Goal: Task Accomplishment & Management: Use online tool/utility

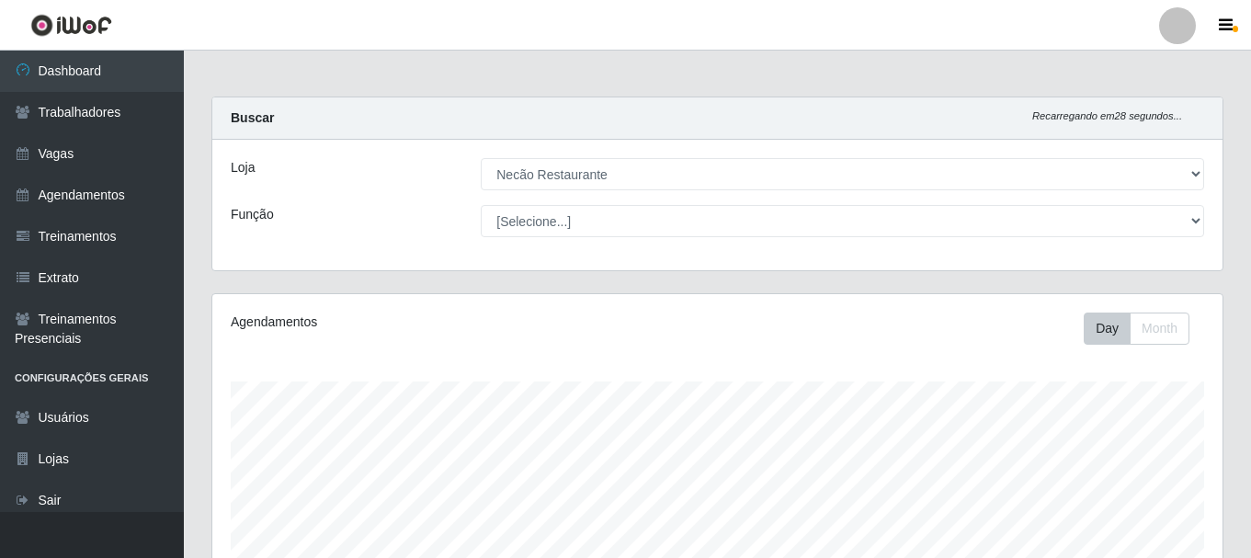
select select "334"
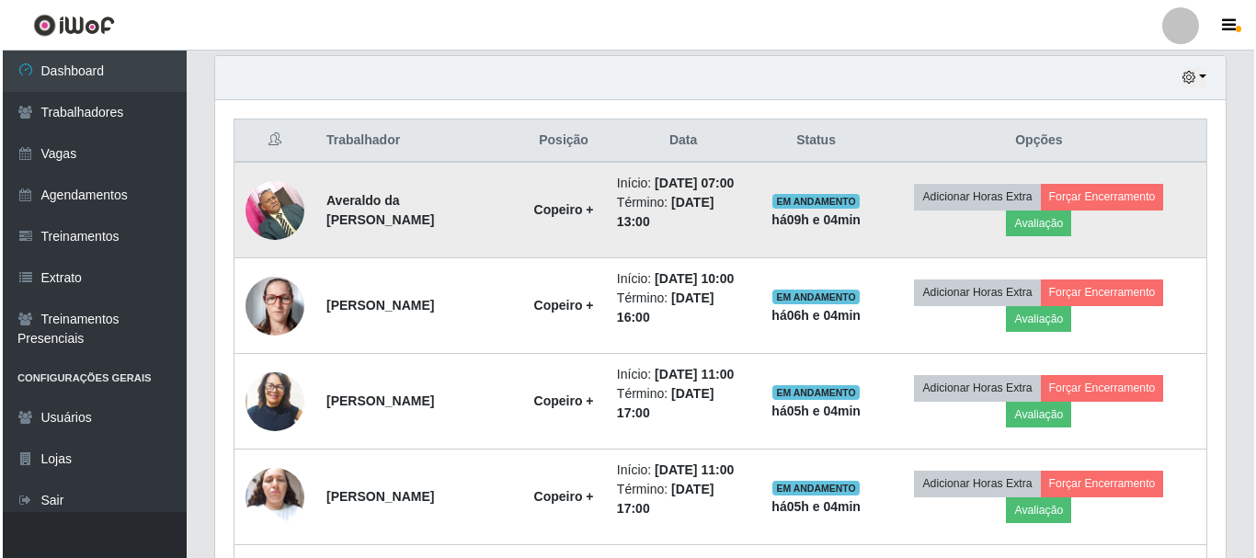
scroll to position [382, 1010]
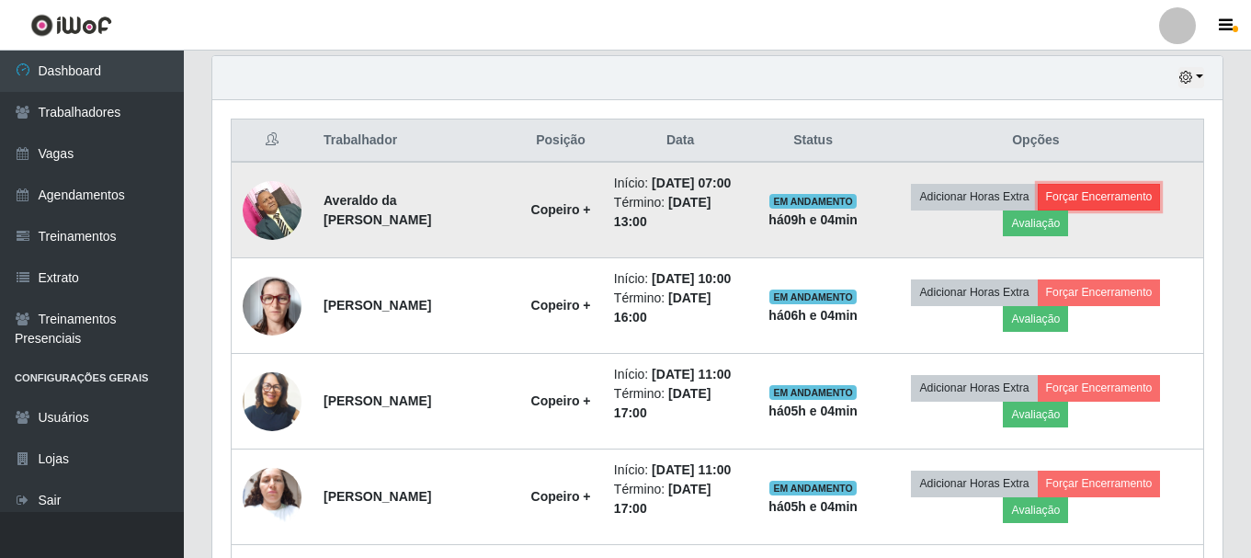
click at [1117, 197] on button "Forçar Encerramento" at bounding box center [1099, 197] width 123 height 26
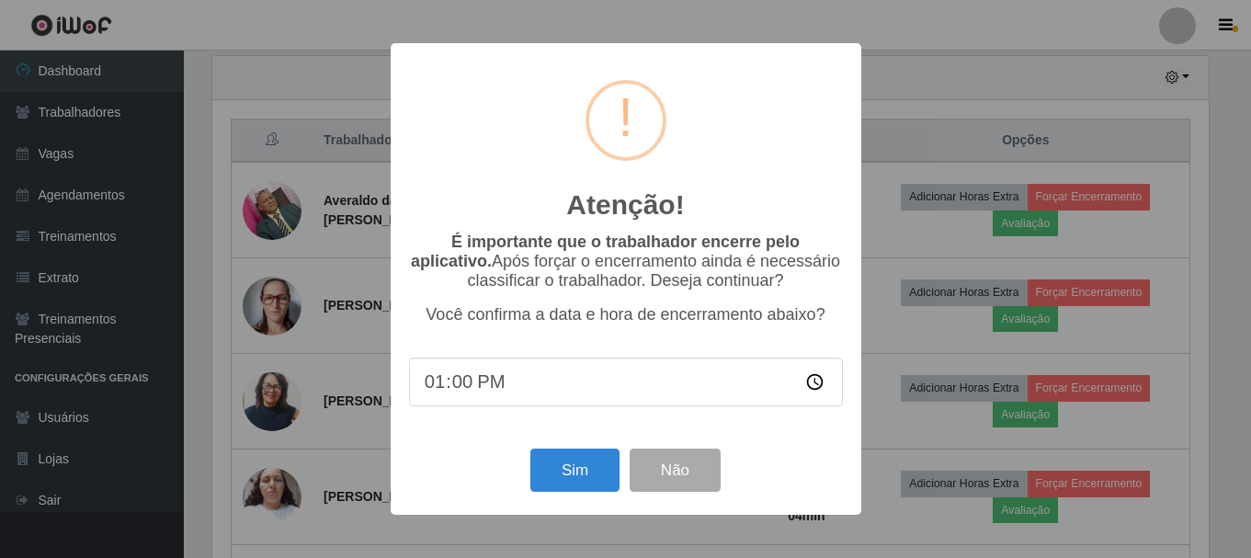
scroll to position [382, 1001]
click at [564, 472] on button "Sim" at bounding box center [576, 470] width 89 height 43
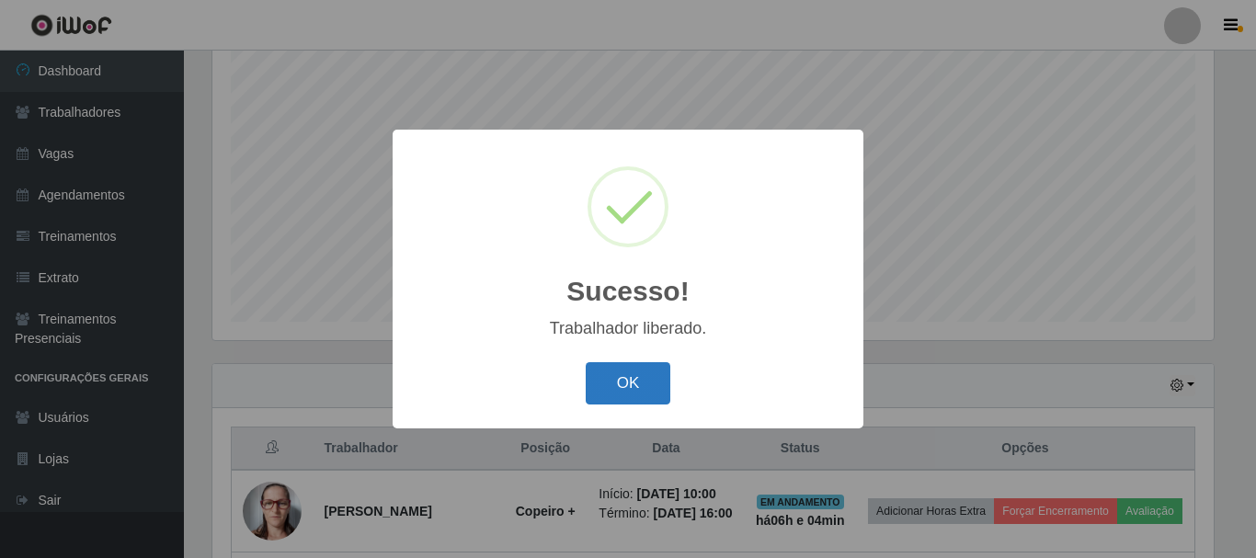
click at [601, 373] on button "OK" at bounding box center [628, 383] width 85 height 43
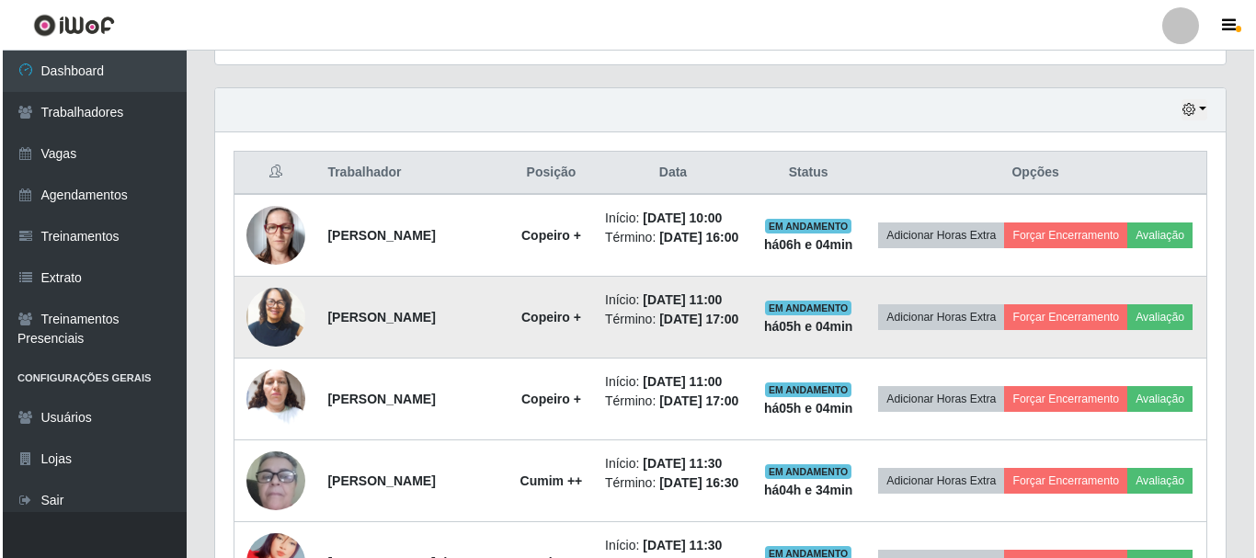
scroll to position [703, 0]
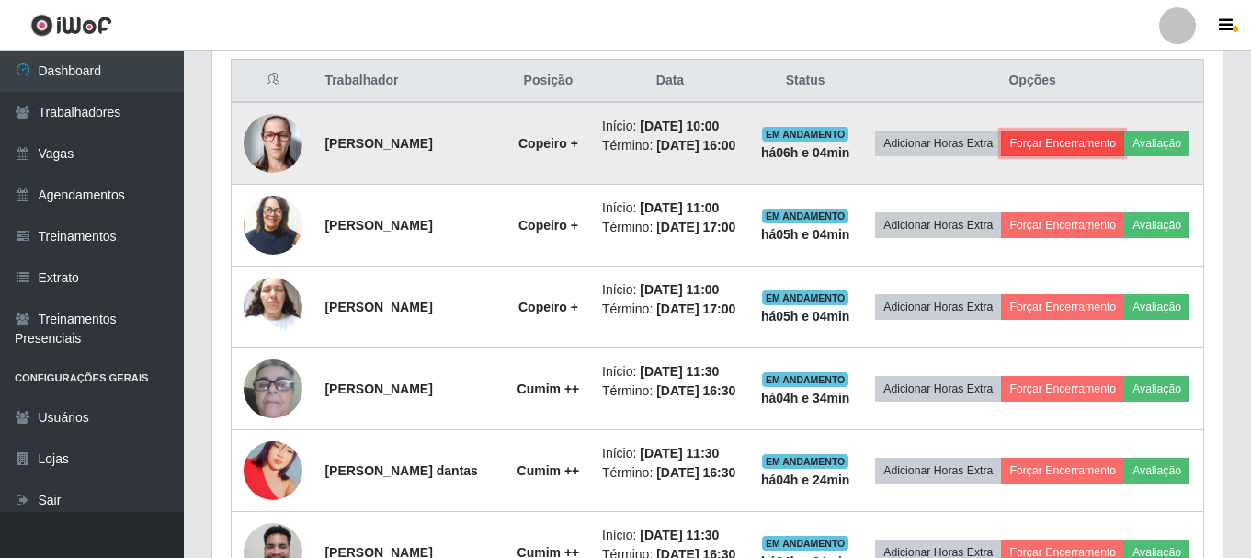
click at [1096, 138] on button "Forçar Encerramento" at bounding box center [1062, 144] width 123 height 26
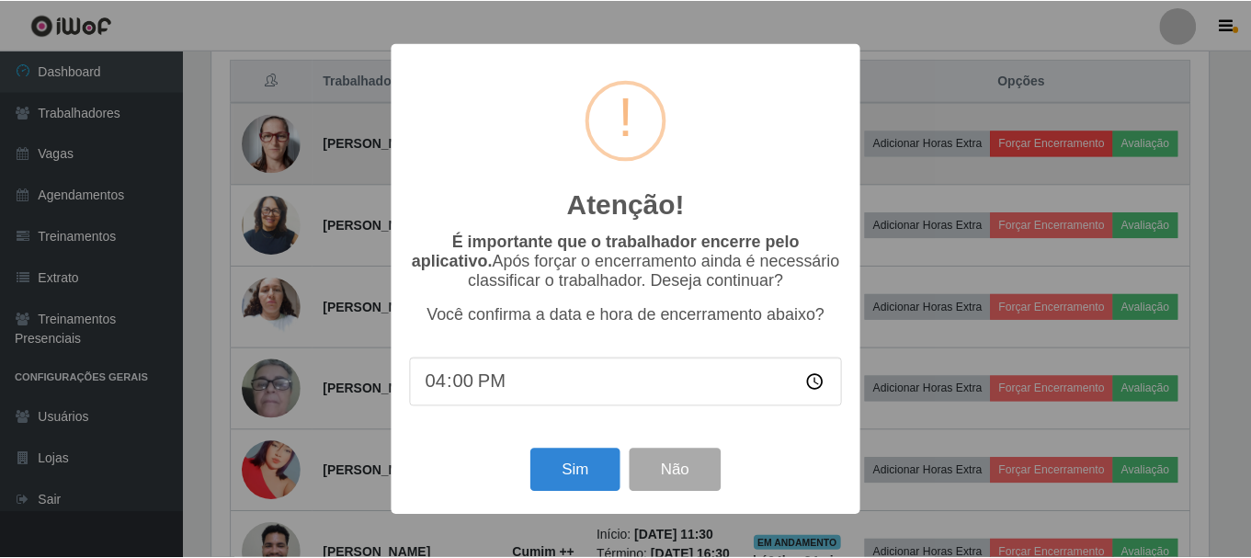
scroll to position [382, 1001]
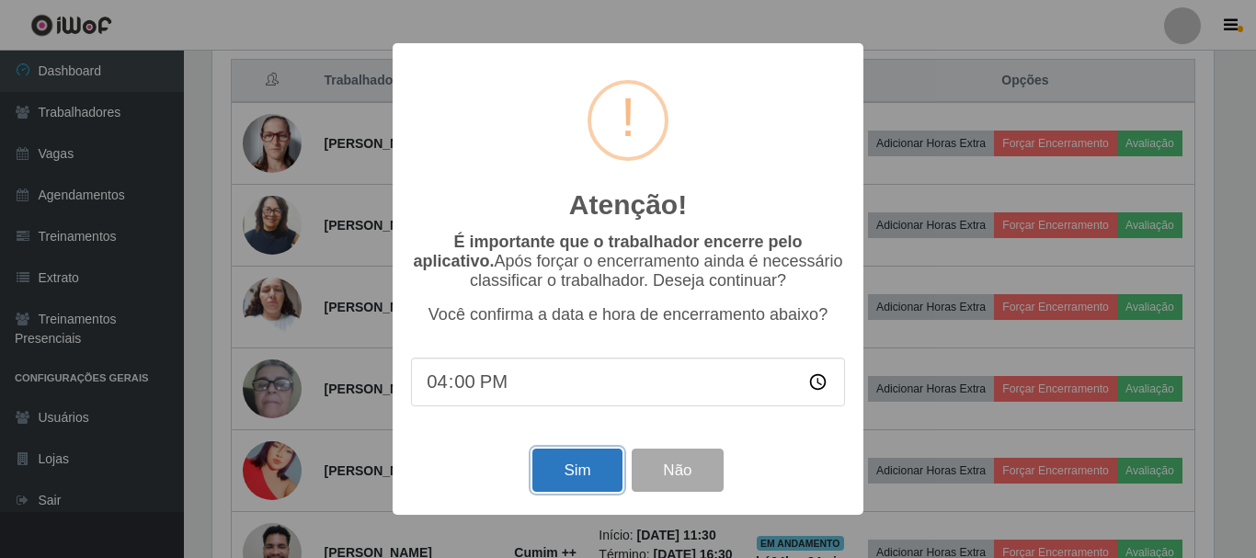
click at [584, 482] on button "Sim" at bounding box center [576, 470] width 89 height 43
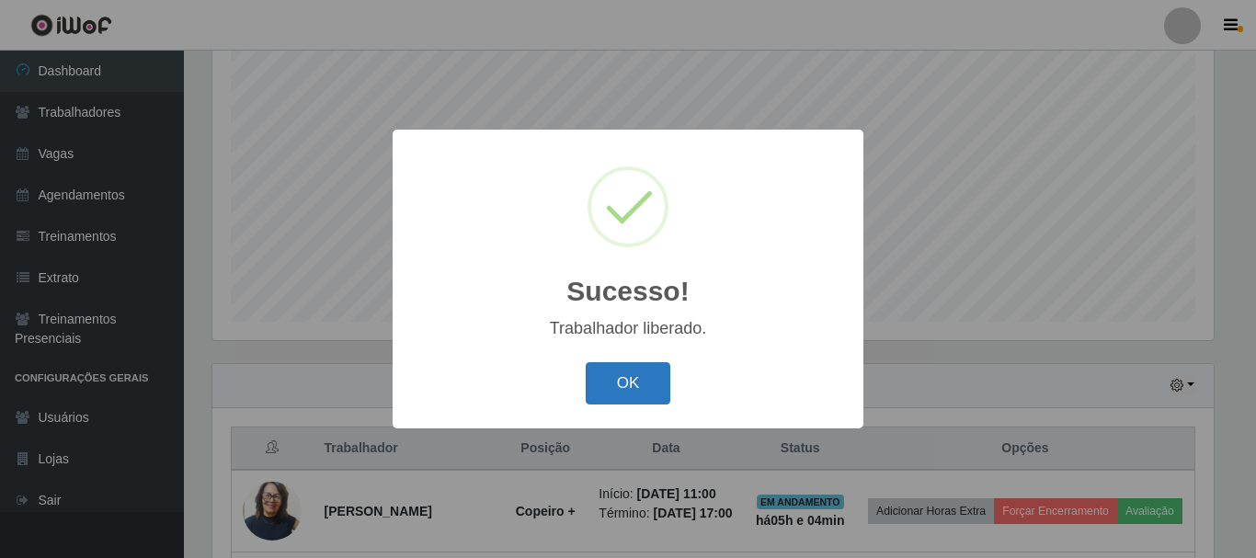
click at [611, 392] on button "OK" at bounding box center [628, 383] width 85 height 43
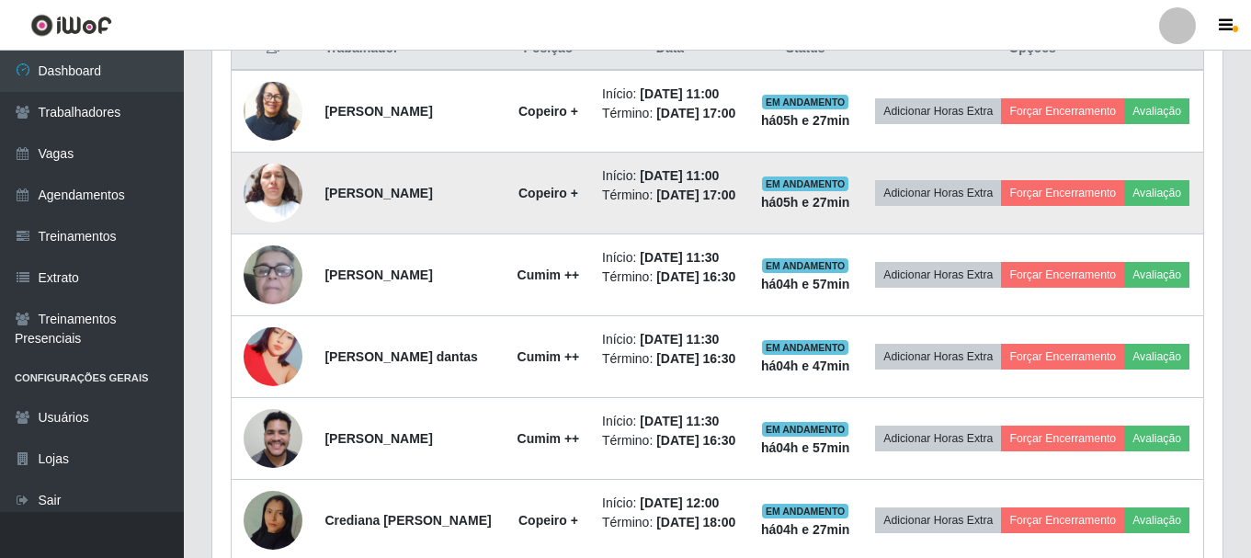
scroll to position [827, 0]
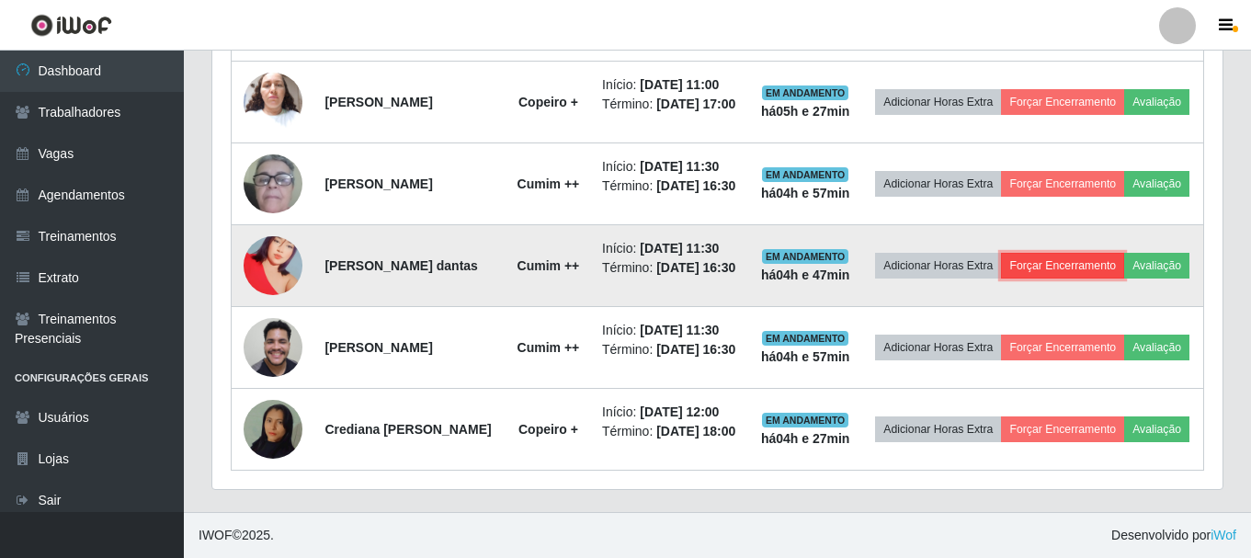
click at [1103, 279] on button "Forçar Encerramento" at bounding box center [1062, 266] width 123 height 26
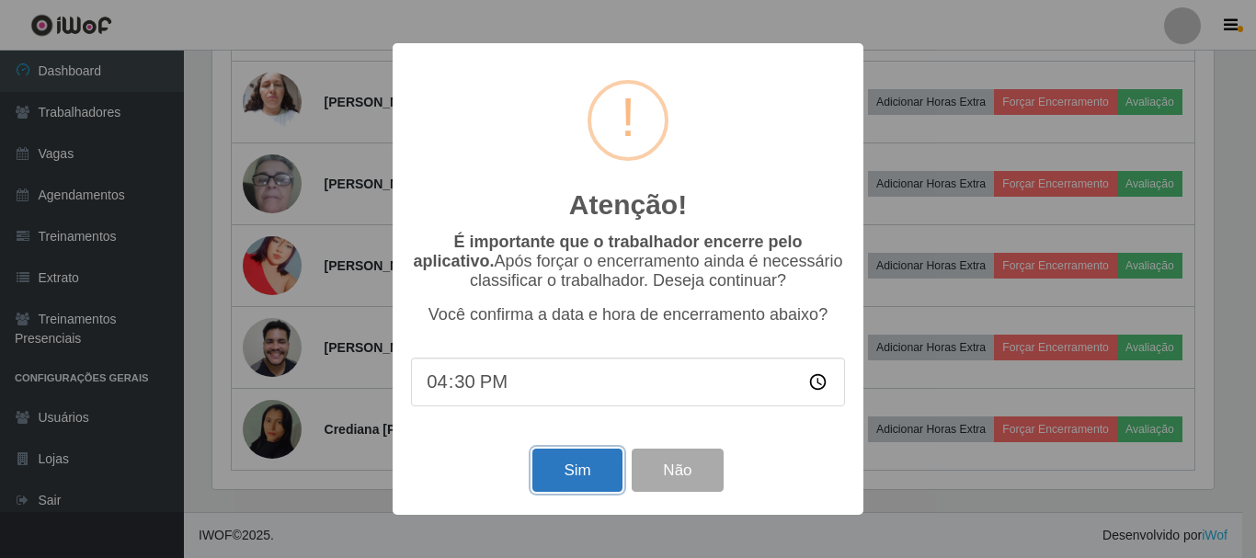
click at [594, 476] on button "Sim" at bounding box center [576, 470] width 89 height 43
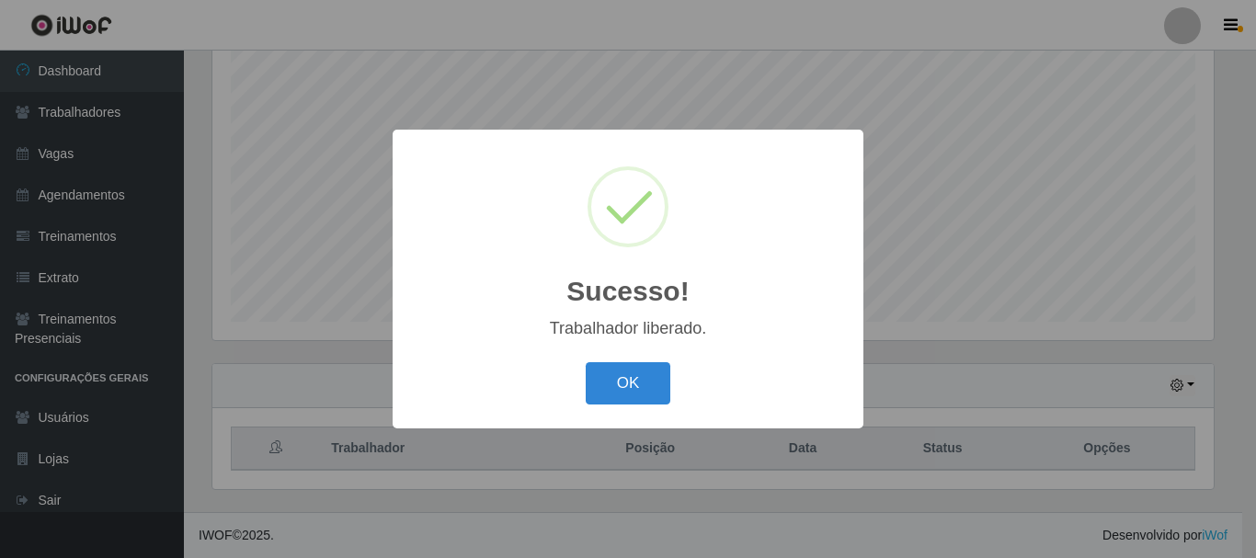
click at [640, 408] on div "OK Cancel" at bounding box center [628, 383] width 434 height 52
click at [654, 394] on button "OK" at bounding box center [628, 383] width 85 height 43
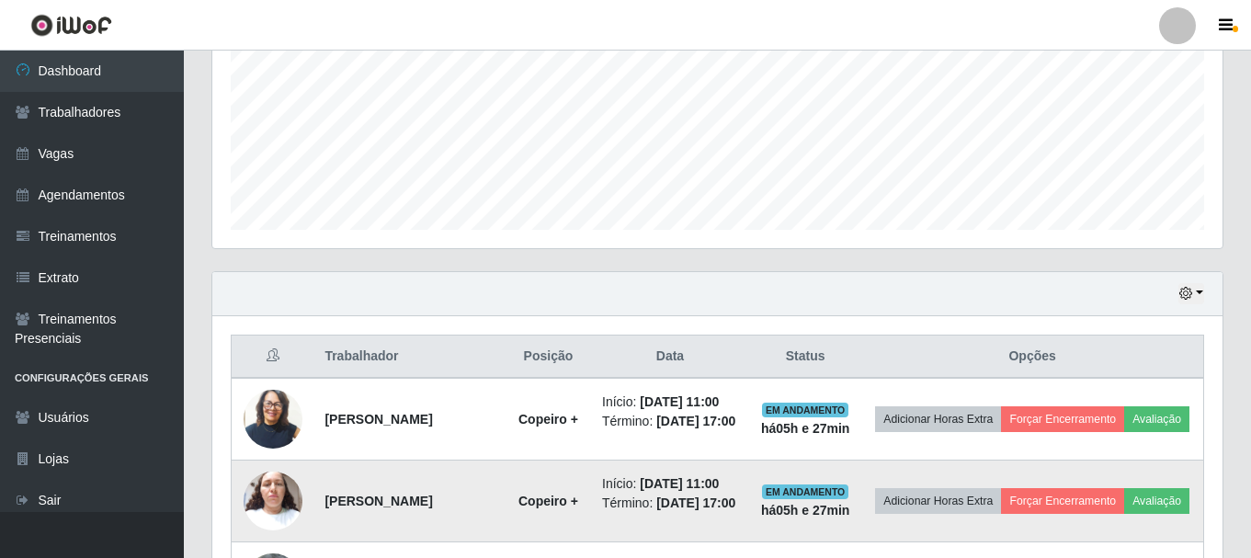
scroll to position [703, 0]
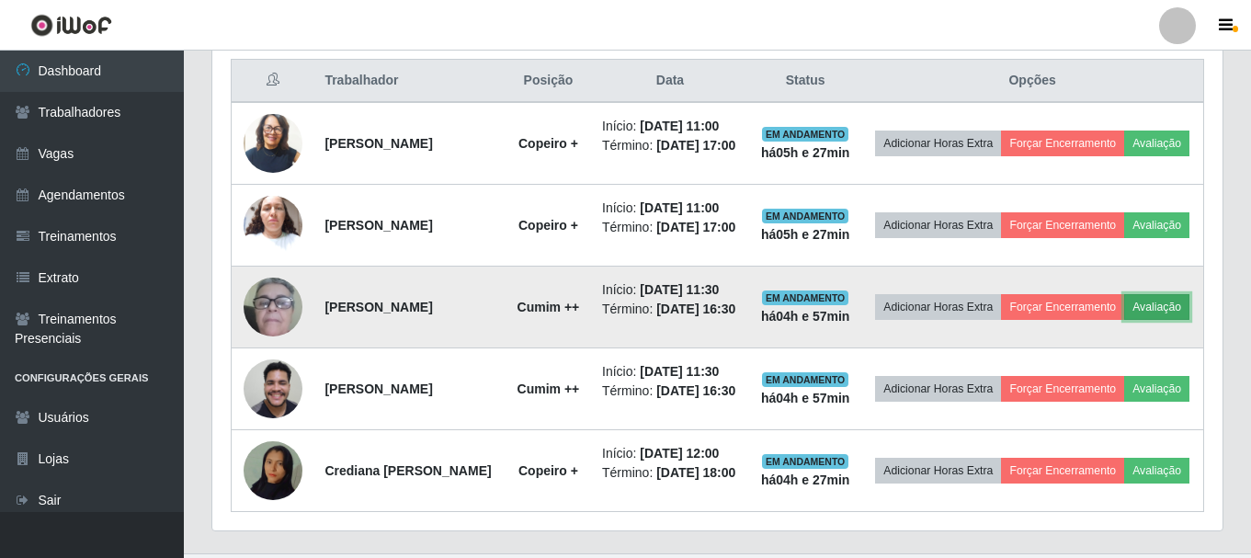
click at [1124, 320] on button "Avaliação" at bounding box center [1156, 307] width 65 height 26
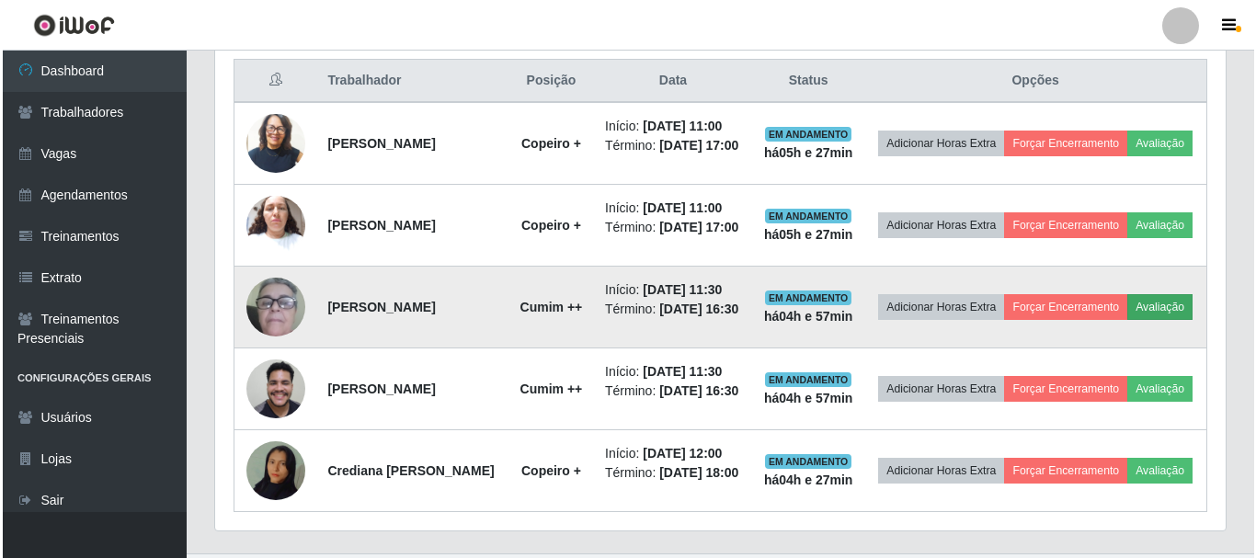
scroll to position [382, 1001]
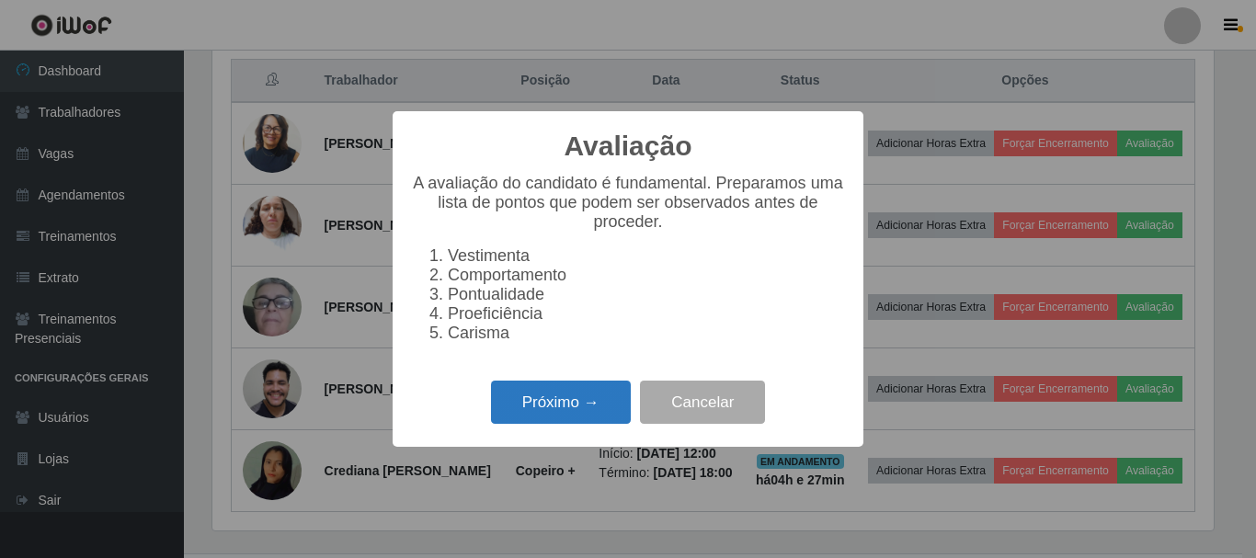
click at [582, 396] on button "Próximo →" at bounding box center [561, 402] width 140 height 43
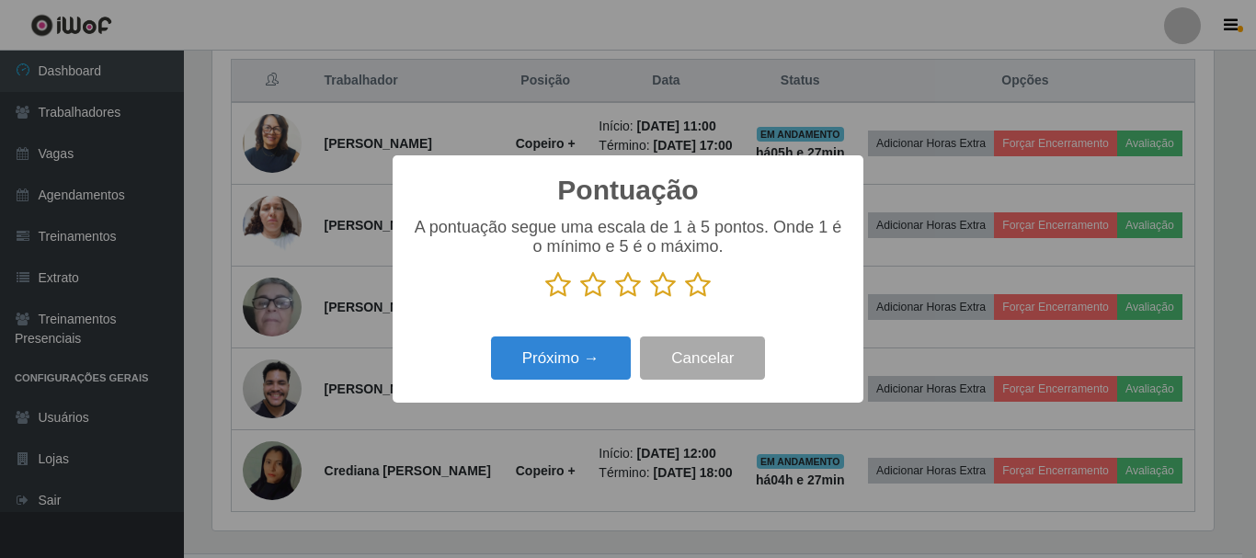
click at [701, 293] on icon at bounding box center [698, 285] width 26 height 28
click at [685, 299] on input "radio" at bounding box center [685, 299] width 0 height 0
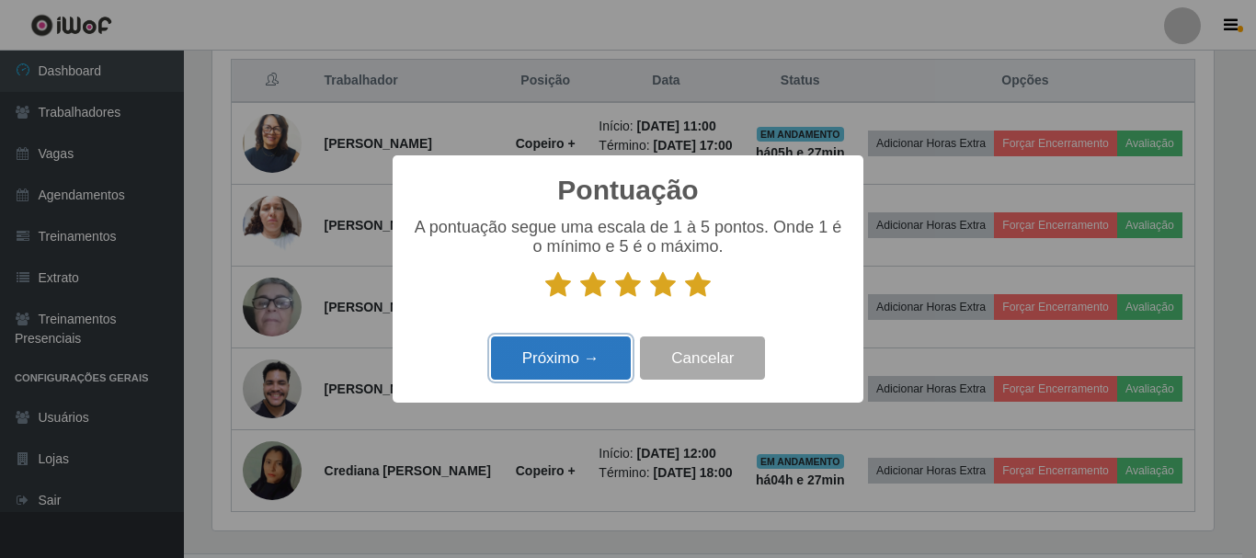
click at [577, 365] on button "Próximo →" at bounding box center [561, 357] width 140 height 43
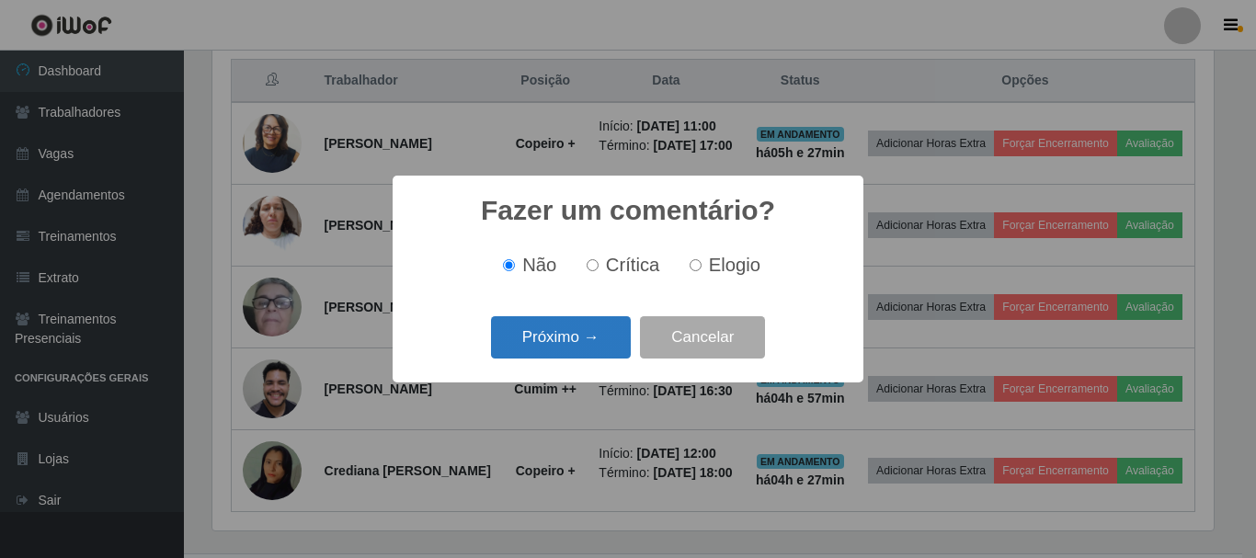
click at [585, 349] on button "Próximo →" at bounding box center [561, 337] width 140 height 43
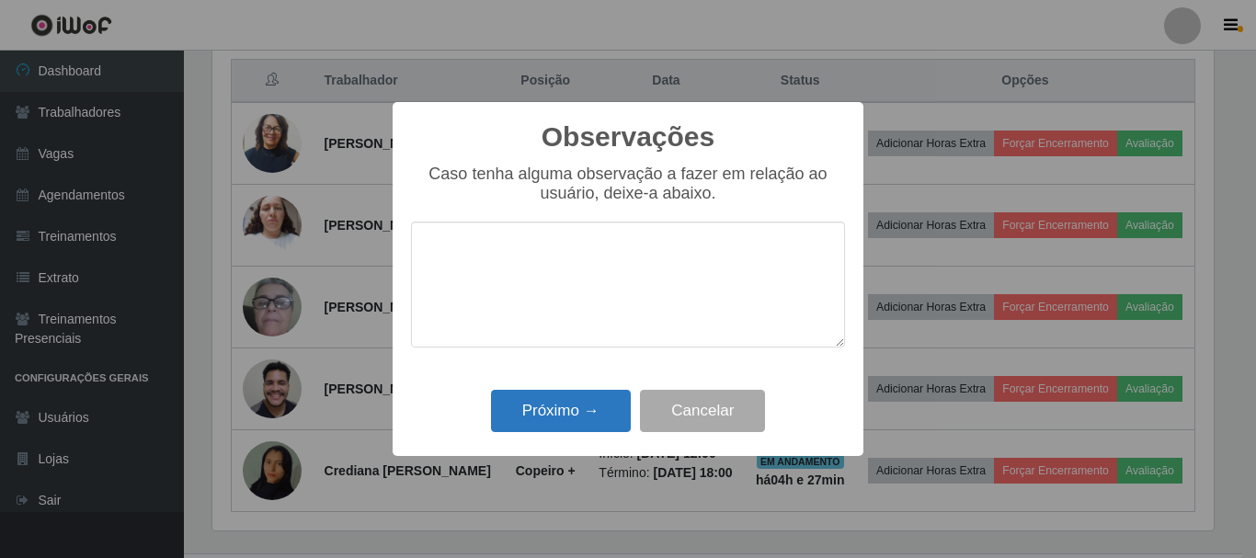
click at [558, 391] on div "Próximo → Cancelar" at bounding box center [628, 410] width 434 height 52
click at [558, 400] on button "Próximo →" at bounding box center [561, 411] width 140 height 43
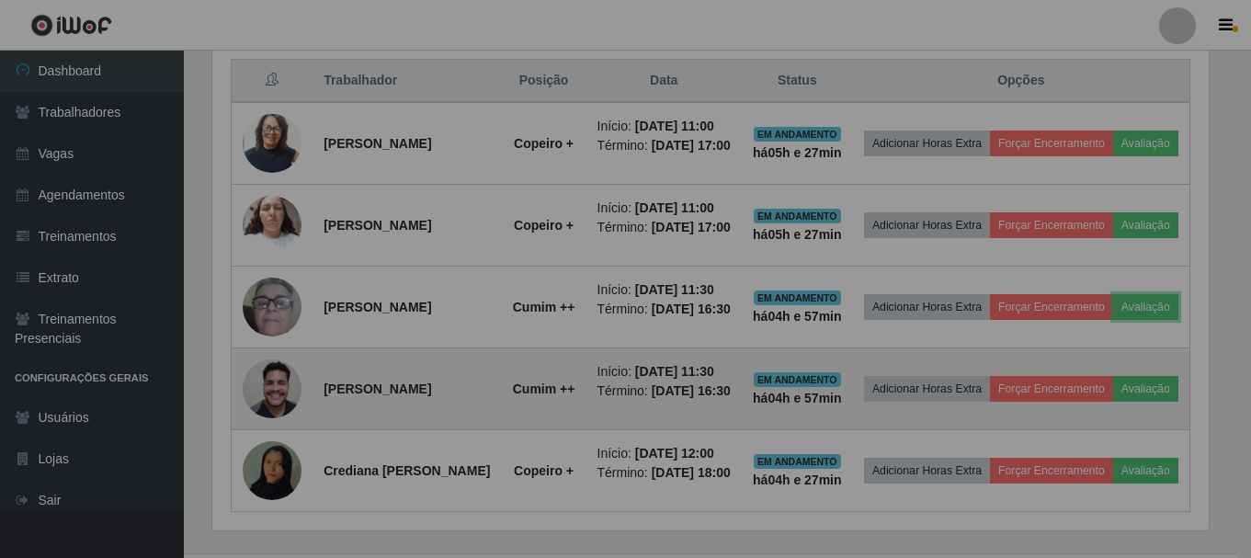
scroll to position [382, 1010]
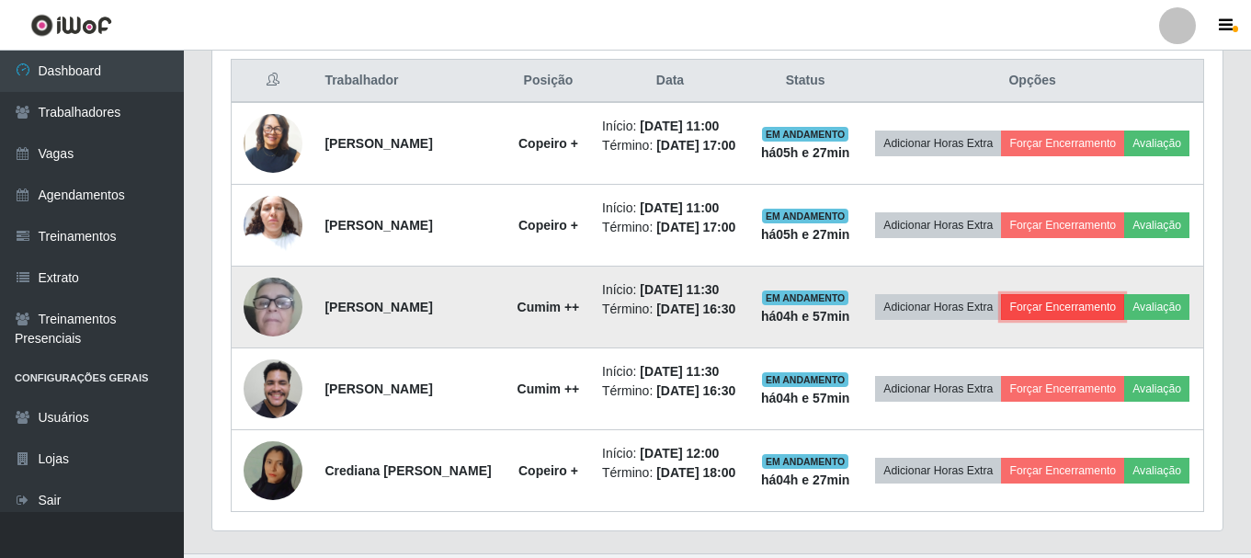
click at [1123, 320] on button "Forçar Encerramento" at bounding box center [1062, 307] width 123 height 26
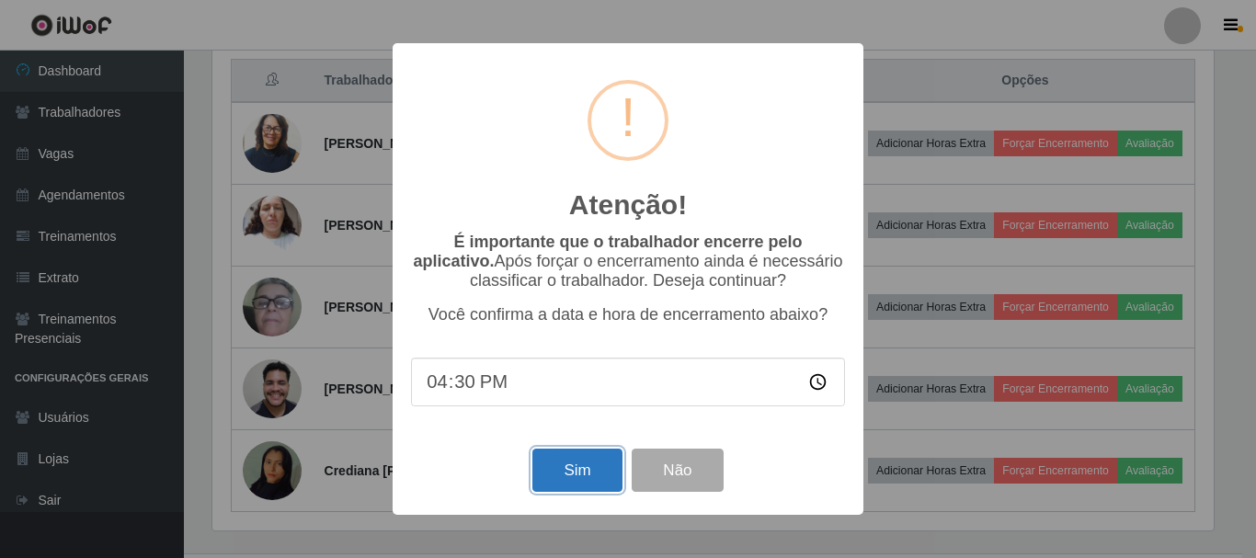
click at [603, 460] on button "Sim" at bounding box center [576, 470] width 89 height 43
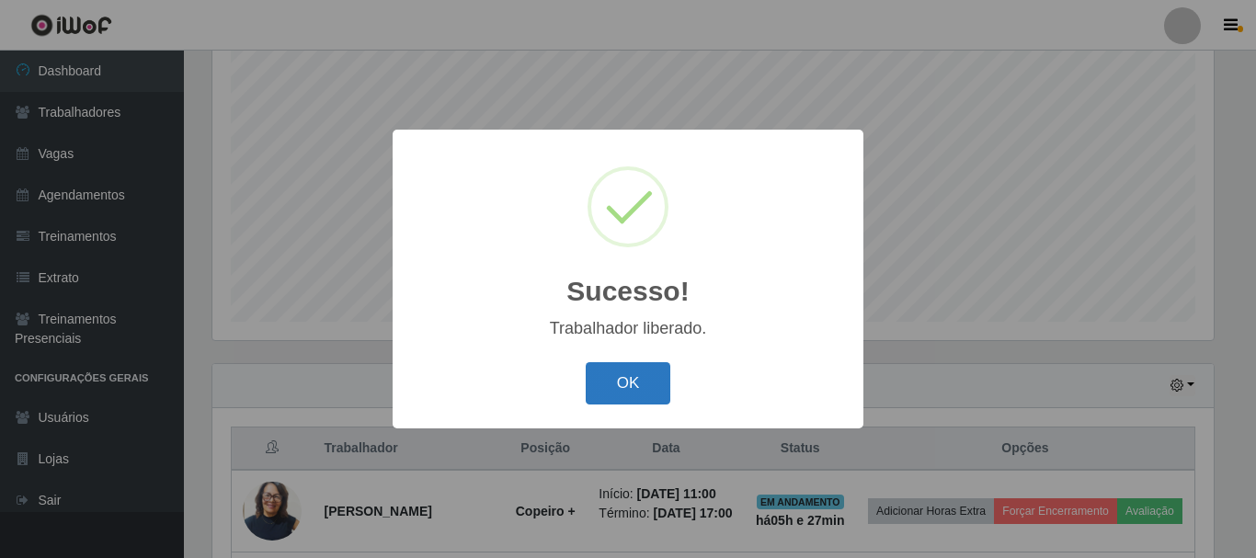
click at [657, 389] on button "OK" at bounding box center [628, 383] width 85 height 43
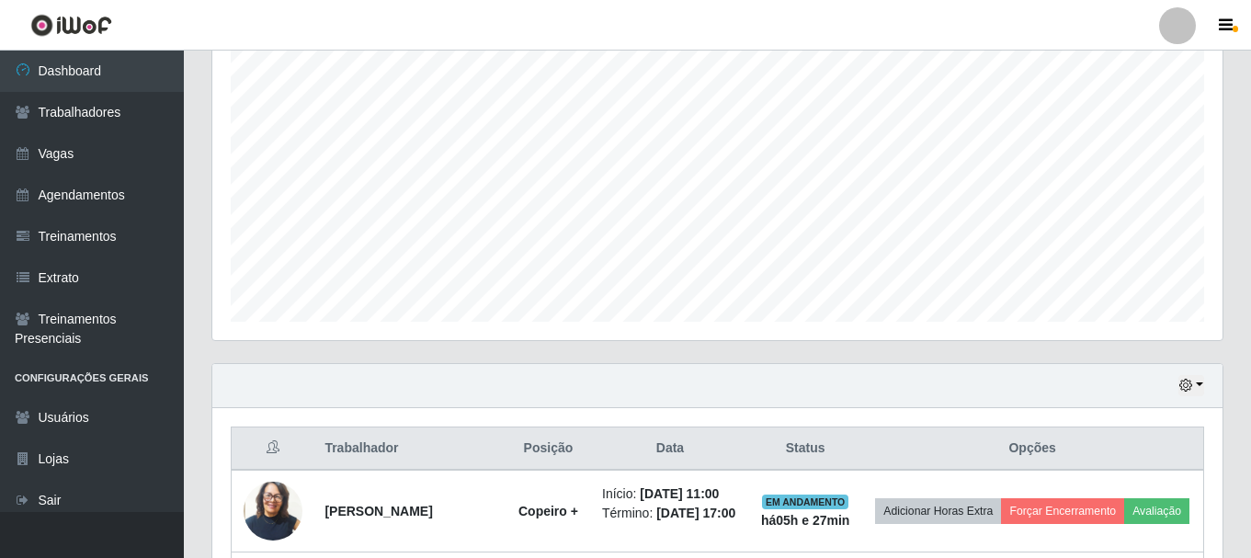
scroll to position [718, 0]
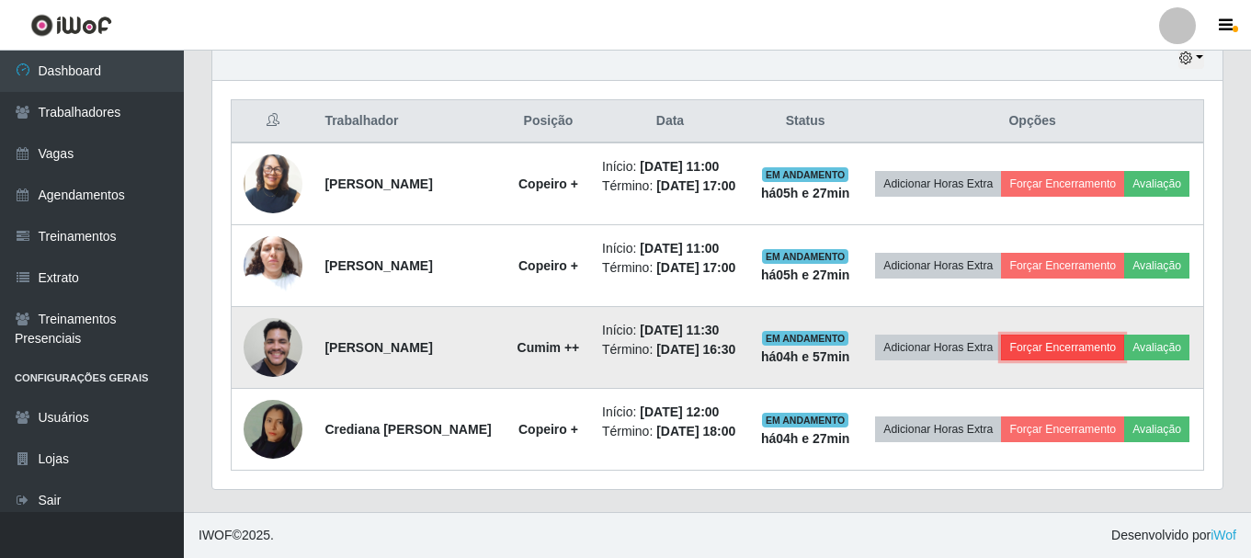
click at [1124, 335] on button "Forçar Encerramento" at bounding box center [1062, 348] width 123 height 26
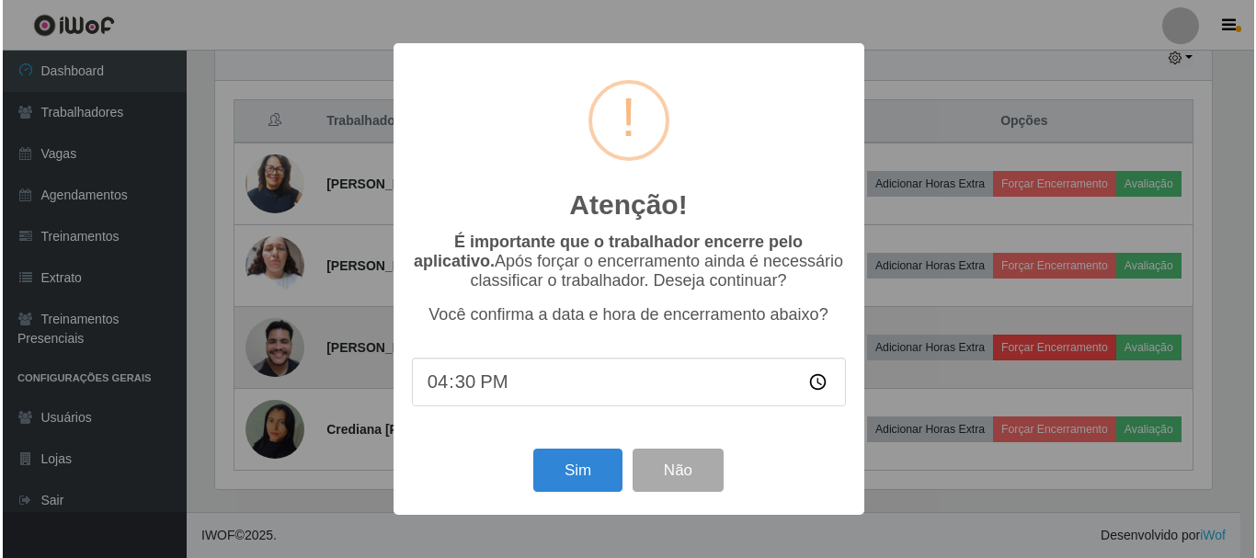
scroll to position [0, 0]
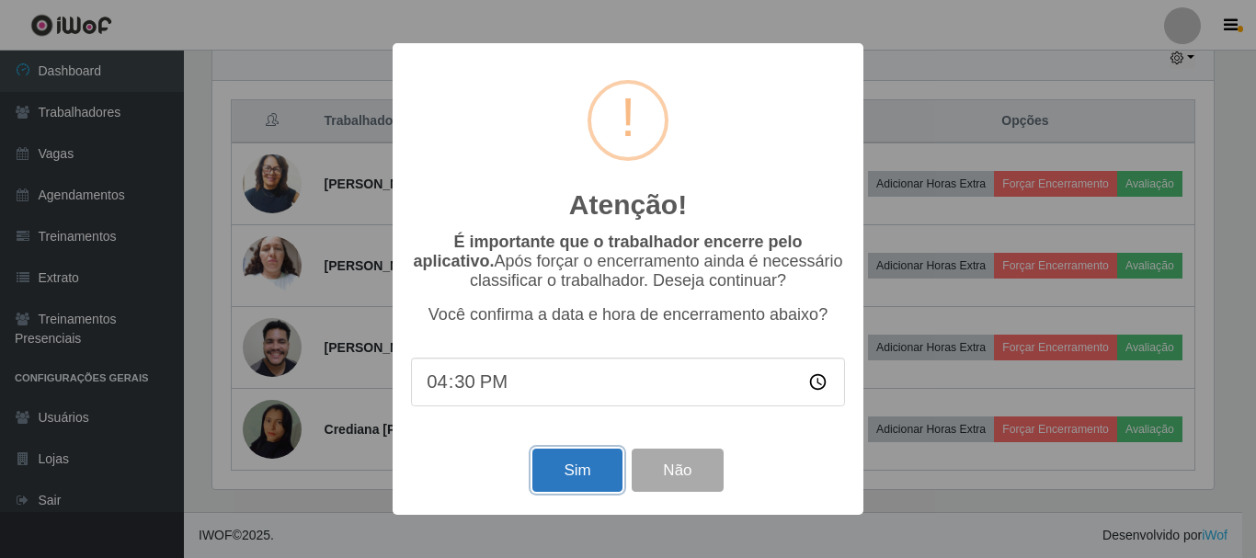
click at [573, 483] on button "Sim" at bounding box center [576, 470] width 89 height 43
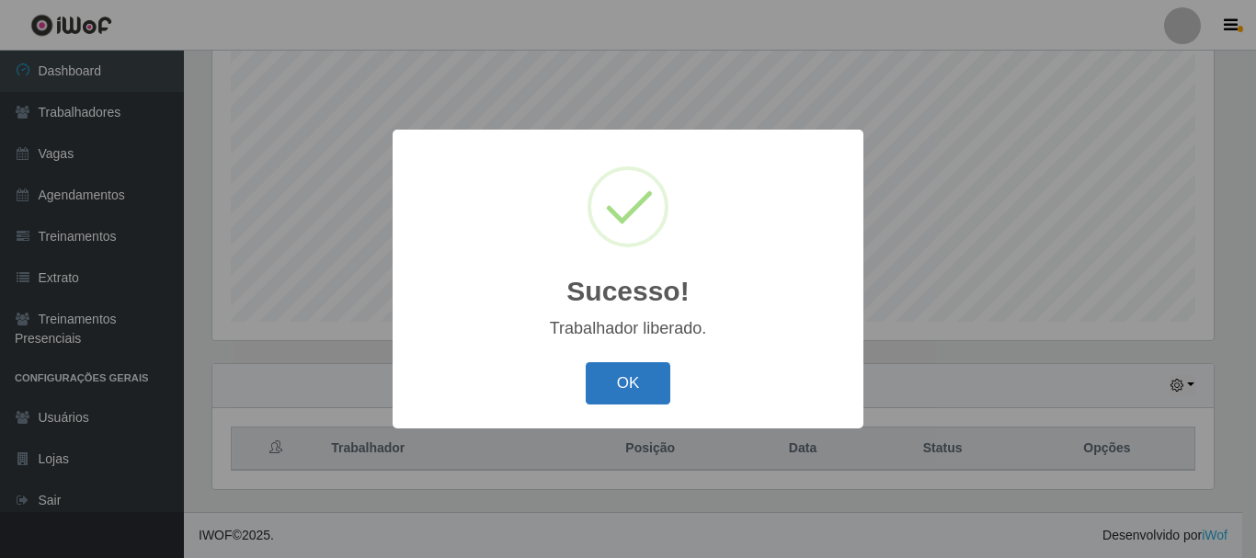
click at [666, 388] on button "OK" at bounding box center [628, 383] width 85 height 43
